Goal: Obtain resource: Obtain resource

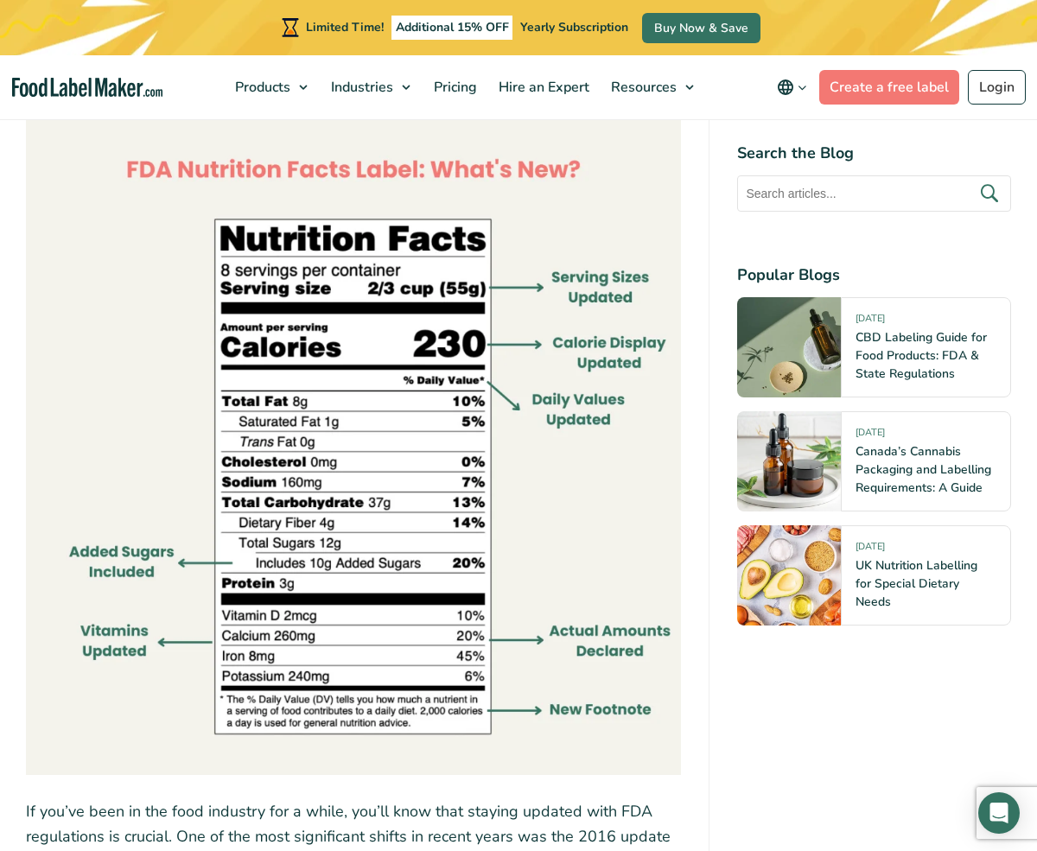
scroll to position [1192, 0]
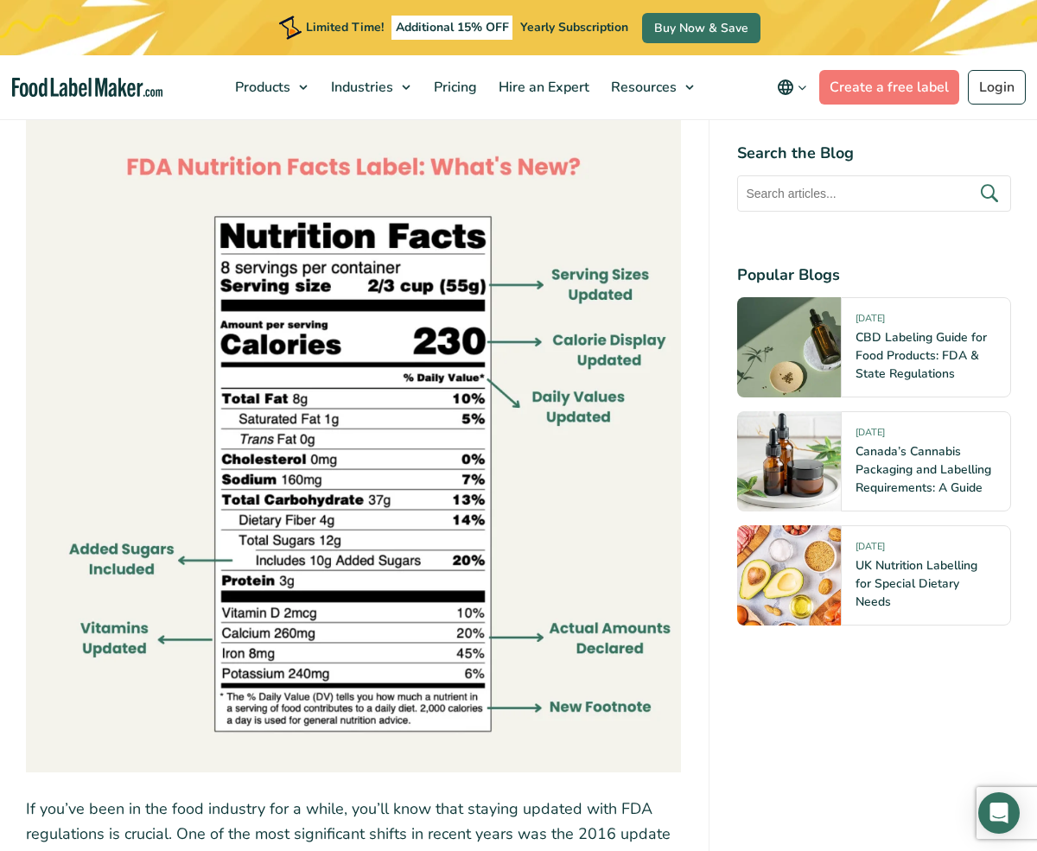
click at [279, 352] on img at bounding box center [353, 445] width 655 height 655
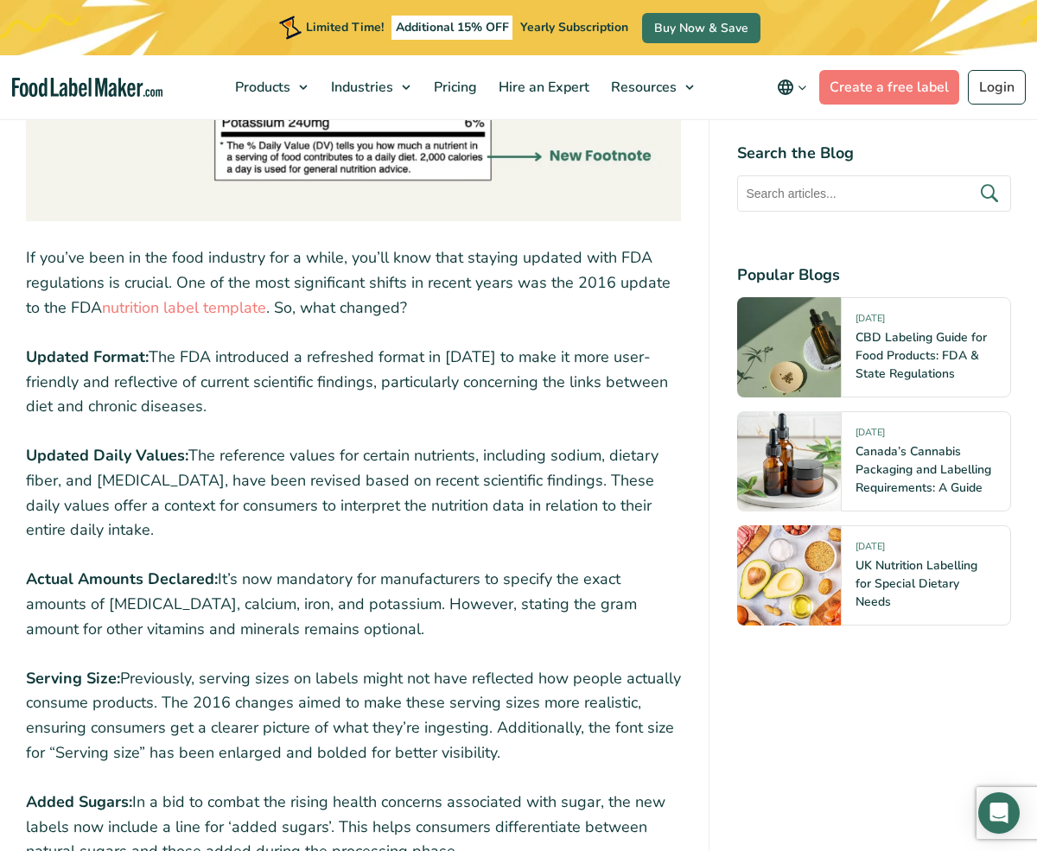
scroll to position [1745, 0]
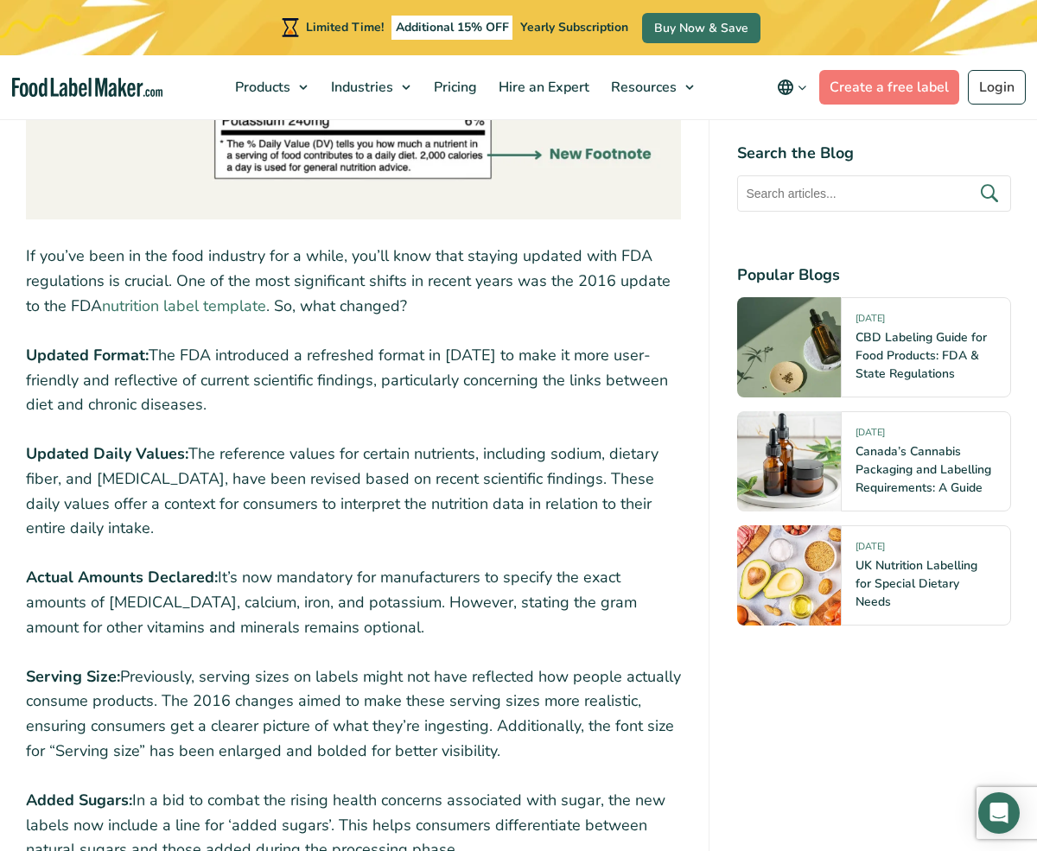
click at [180, 307] on link "nutrition label template" at bounding box center [184, 306] width 164 height 21
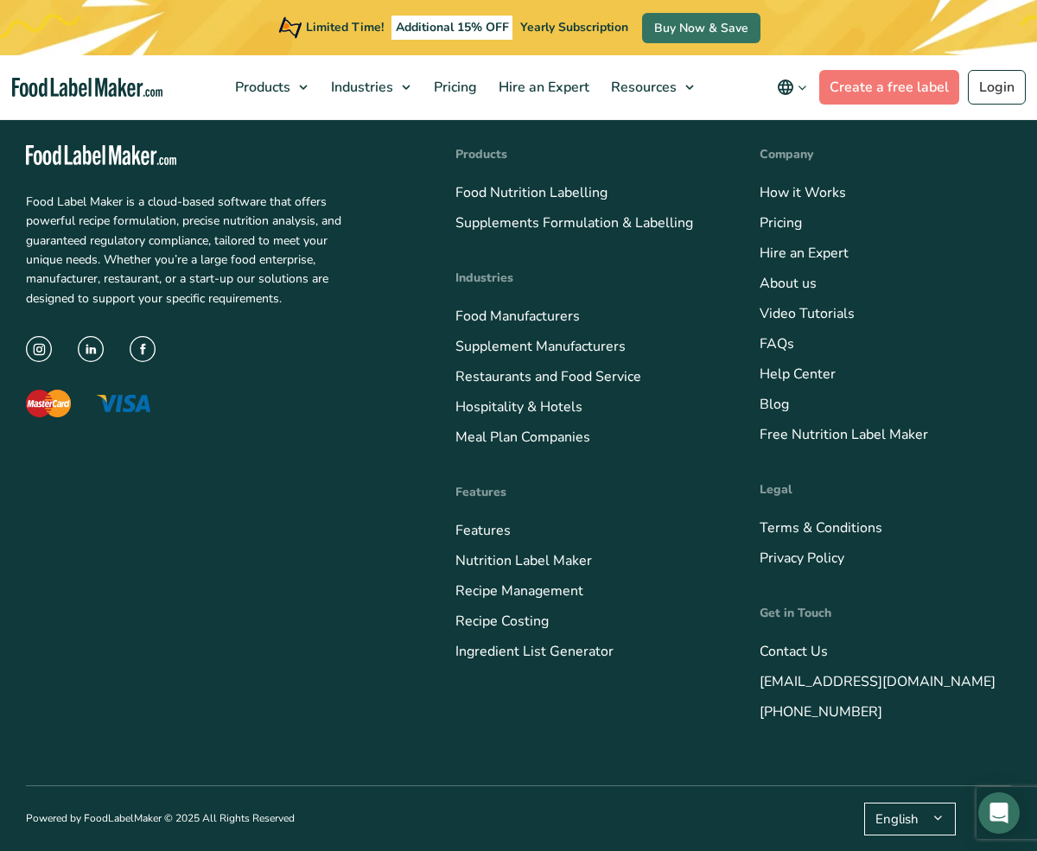
scroll to position [7468, 0]
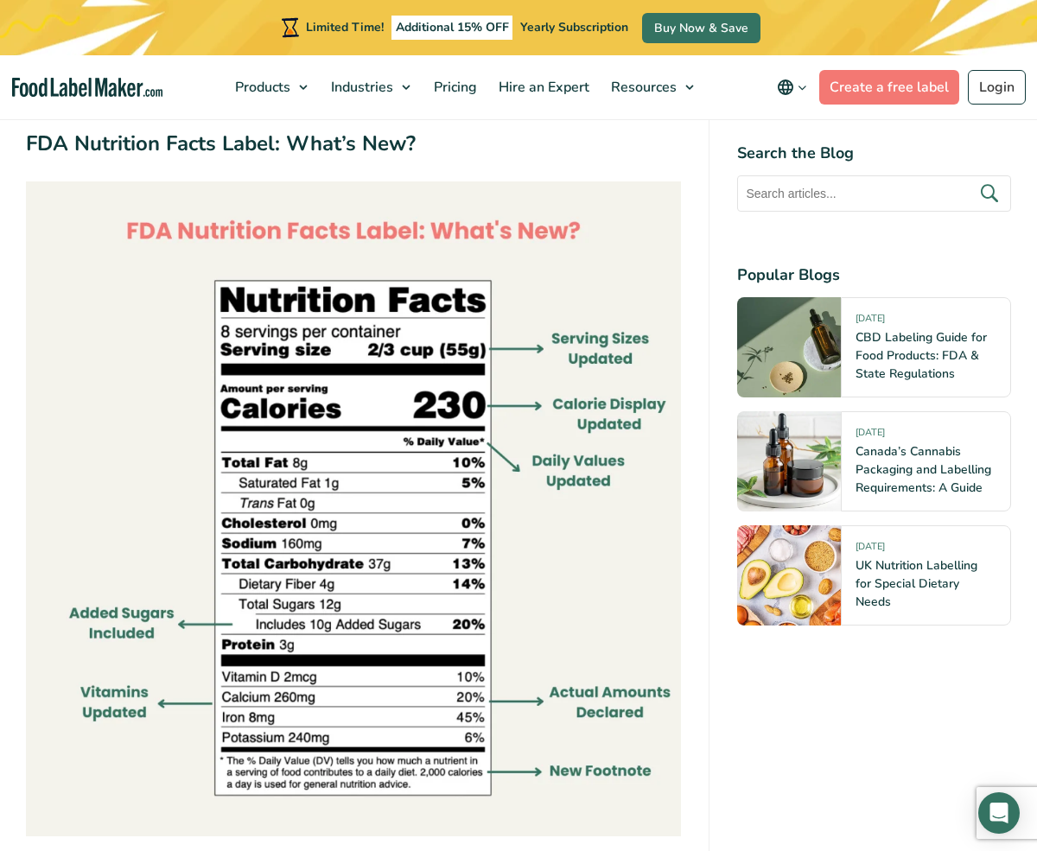
scroll to position [1129, 0]
